Goal: Download file/media: Download file/media

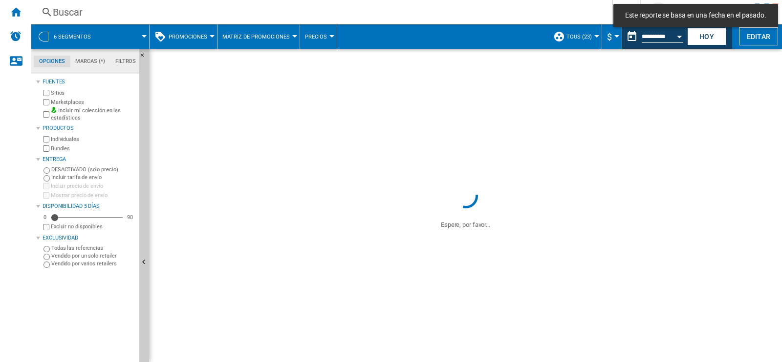
click at [143, 37] on div at bounding box center [144, 36] width 5 height 2
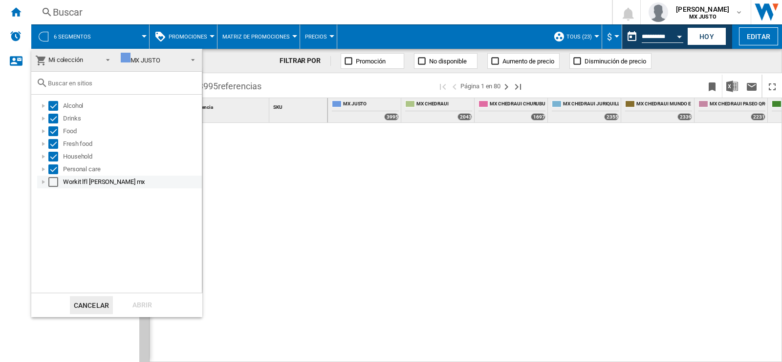
click at [57, 182] on div "Select" at bounding box center [53, 182] width 10 height 10
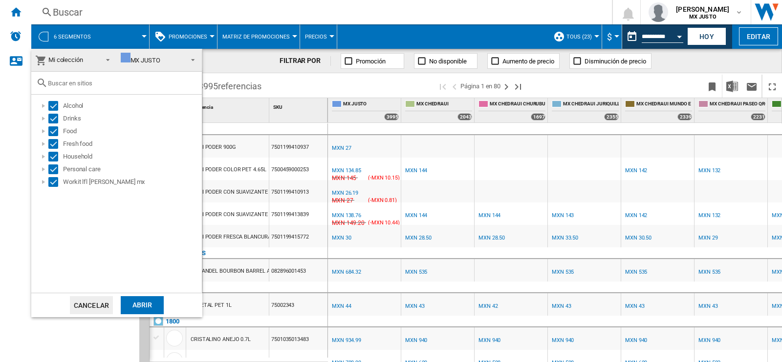
click at [130, 331] on md-backdrop at bounding box center [391, 181] width 782 height 362
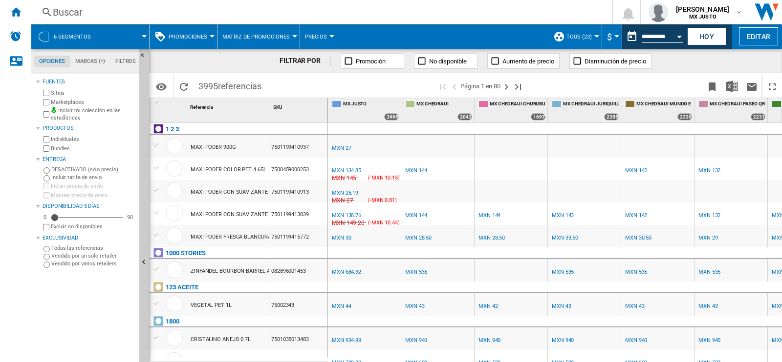
click at [142, 31] on span at bounding box center [125, 36] width 40 height 24
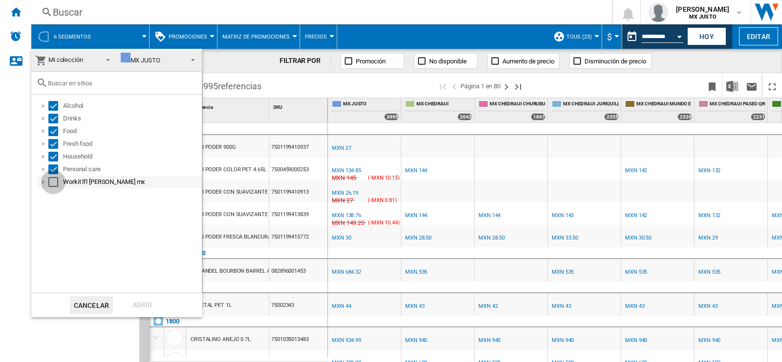
click at [51, 182] on div "Select" at bounding box center [53, 182] width 10 height 10
click at [137, 304] on div "Abrir" at bounding box center [142, 305] width 43 height 18
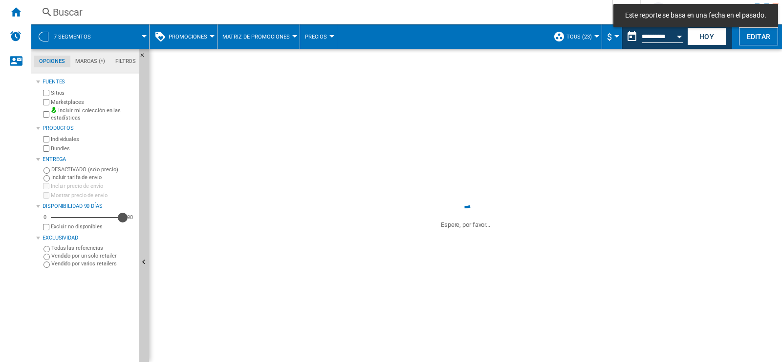
drag, startPoint x: 57, startPoint y: 216, endPoint x: 129, endPoint y: 221, distance: 72.9
click at [129, 221] on div "0 90 90" at bounding box center [88, 218] width 94 height 10
click at [705, 34] on button "Hoy" at bounding box center [706, 36] width 39 height 18
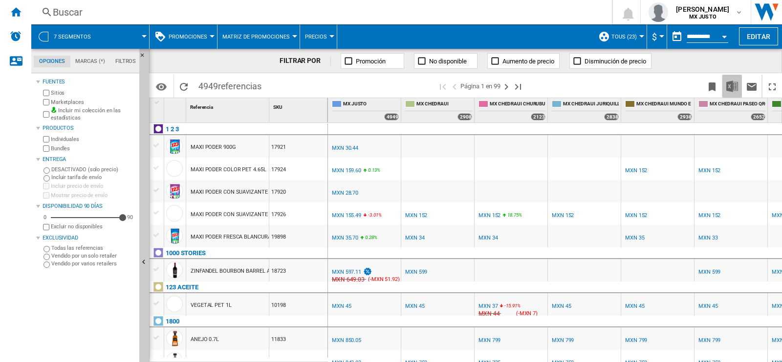
click at [731, 86] on img "Descargar en Excel" at bounding box center [732, 87] width 12 height 12
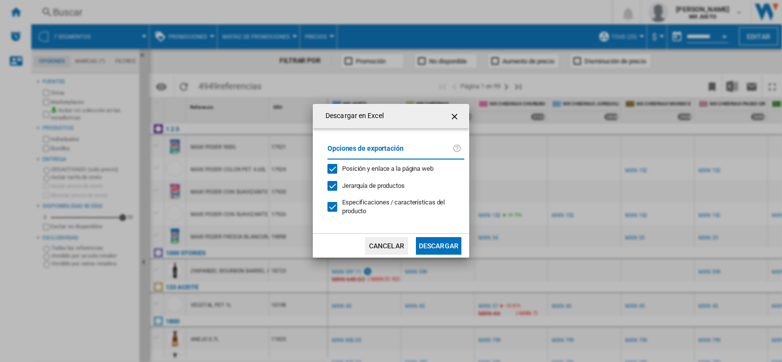
click at [447, 238] on button "Descargar" at bounding box center [438, 246] width 45 height 18
